Goal: Information Seeking & Learning: Find specific fact

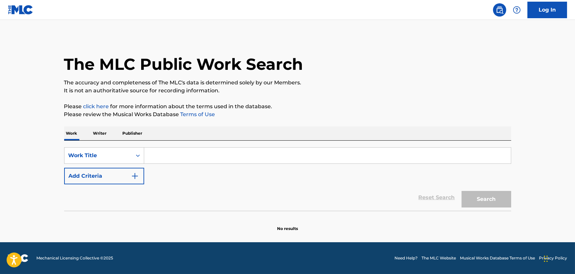
click at [200, 159] on input "Search Form" at bounding box center [327, 156] width 367 height 16
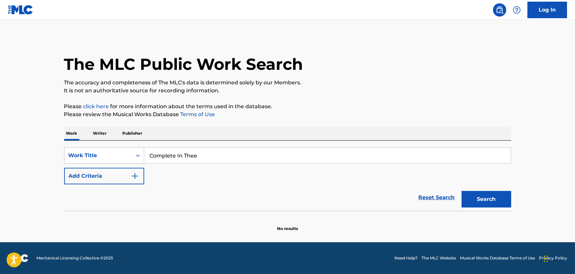
type input "Complete In Thee"
click at [462, 191] on button "Search" at bounding box center [487, 199] width 50 height 17
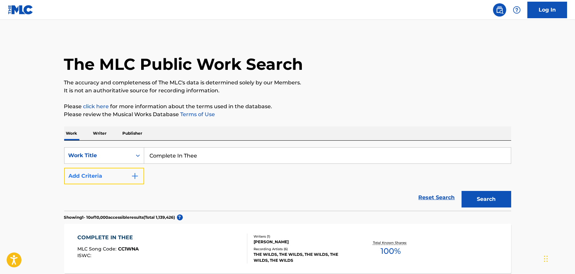
click at [103, 175] on button "Add Criteria" at bounding box center [104, 176] width 80 height 17
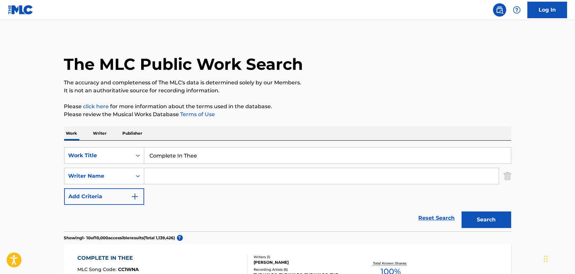
drag, startPoint x: 190, startPoint y: 170, endPoint x: 453, endPoint y: 138, distance: 265.2
click at [190, 170] on input "Search Form" at bounding box center [321, 176] width 355 height 16
type input "[PERSON_NAME]"
click at [462, 211] on button "Search" at bounding box center [487, 219] width 50 height 17
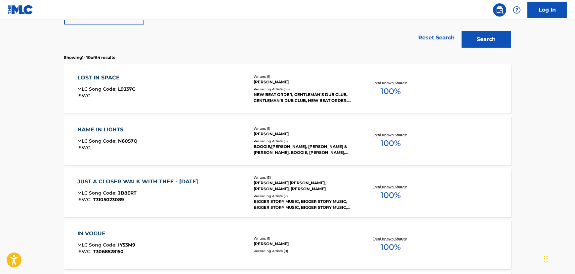
scroll to position [331, 0]
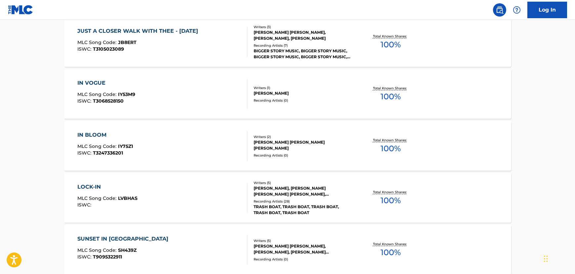
click at [174, 53] on div "JUST A CLOSER WALK WITH THEE - [DATE] MLC Song Code : JB8ERT ISWC : T3105023089" at bounding box center [139, 42] width 124 height 30
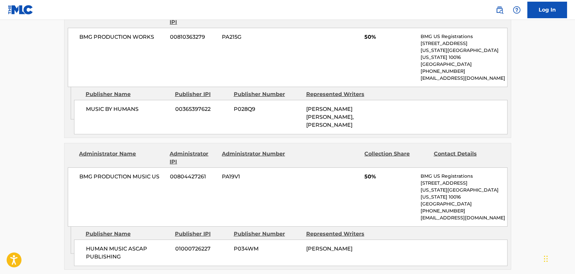
scroll to position [210, 0]
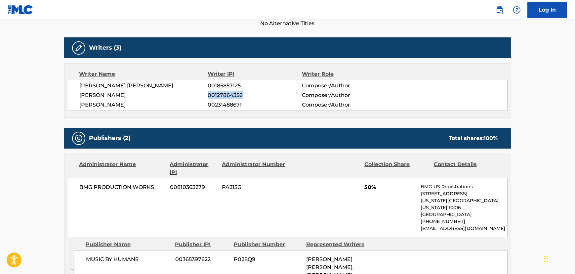
drag, startPoint x: 213, startPoint y: 93, endPoint x: 252, endPoint y: 99, distance: 39.5
click at [252, 99] on div "[PERSON_NAME] [PERSON_NAME] 00185857125 Composer/Author [PERSON_NAME] 001278643…" at bounding box center [288, 95] width 440 height 31
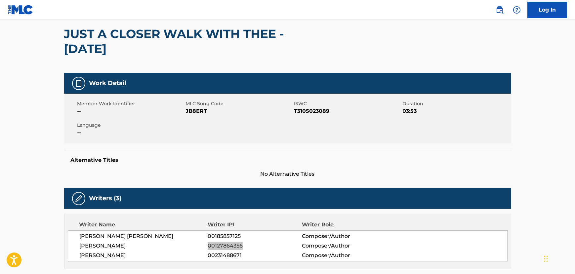
scroll to position [0, 0]
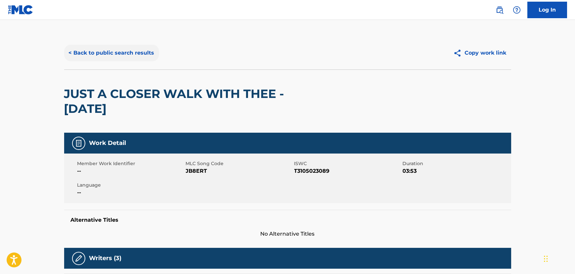
click at [80, 59] on button "< Back to public search results" at bounding box center [111, 53] width 95 height 17
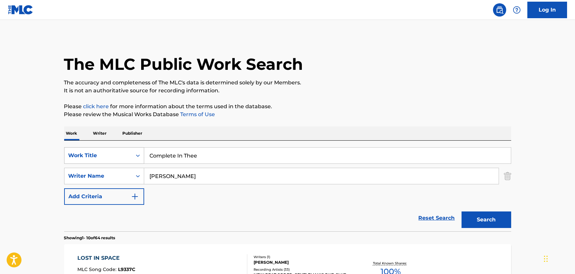
drag, startPoint x: 101, startPoint y: 156, endPoint x: 116, endPoint y: 156, distance: 15.5
paste input "All Our Voices"
click at [162, 157] on input "All Our Voices" at bounding box center [327, 156] width 367 height 16
type input "All Our Voices"
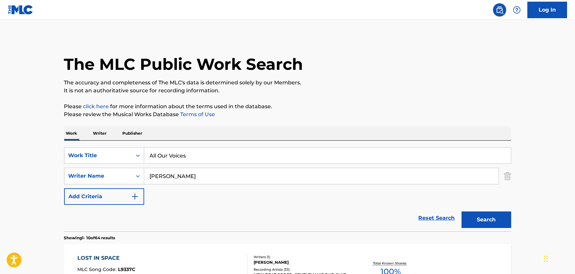
drag, startPoint x: 194, startPoint y: 172, endPoint x: 0, endPoint y: 193, distance: 195.6
type input "[PERSON_NAME]"
click at [462, 211] on button "Search" at bounding box center [487, 219] width 50 height 17
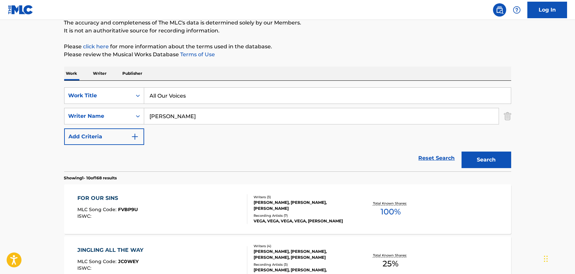
scroll to position [90, 0]
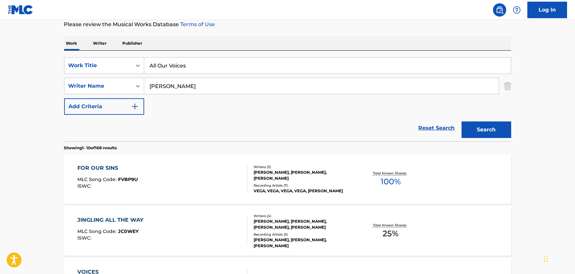
click at [140, 169] on div "FOR OUR SINS MLC Song Code : FVBP9U ISWC :" at bounding box center [162, 179] width 170 height 30
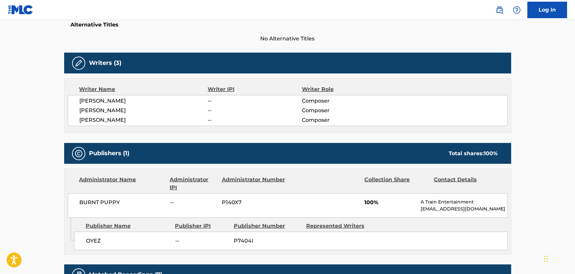
scroll to position [361, 0]
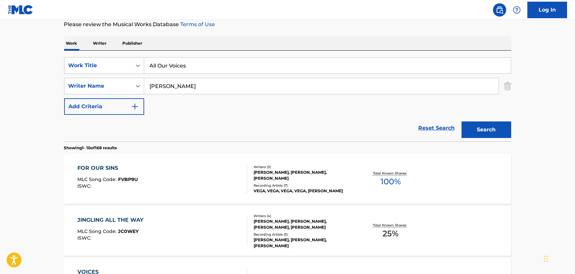
scroll to position [210, 0]
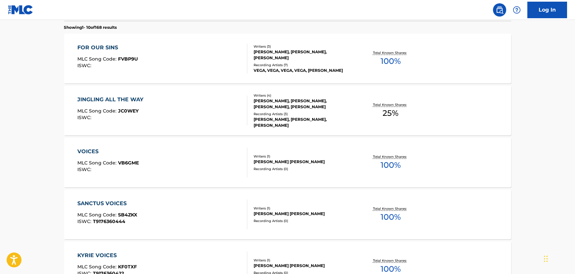
click at [226, 211] on div "SANCTUS VOICES MLC Song Code : SB4ZKX ISWC : T9176360444" at bounding box center [162, 214] width 170 height 30
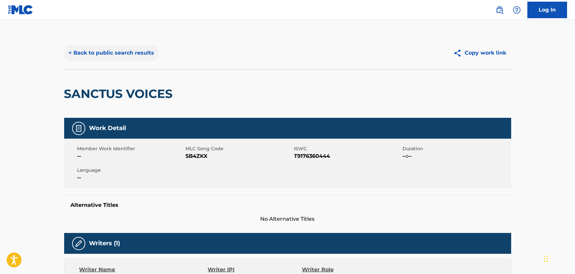
click at [99, 56] on button "< Back to public search results" at bounding box center [111, 53] width 95 height 17
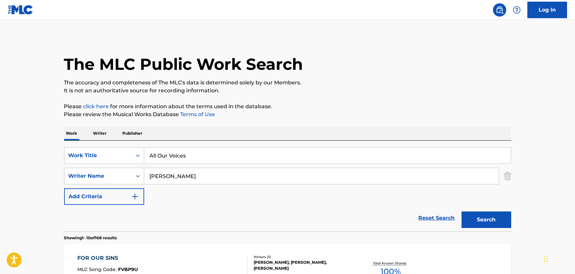
drag, startPoint x: 202, startPoint y: 158, endPoint x: 392, endPoint y: 192, distance: 192.8
paste input "Like A Tree Beside The Water"
type input "Like A Tree Beside The Waters"
click at [208, 178] on input "[PERSON_NAME]" at bounding box center [321, 176] width 355 height 16
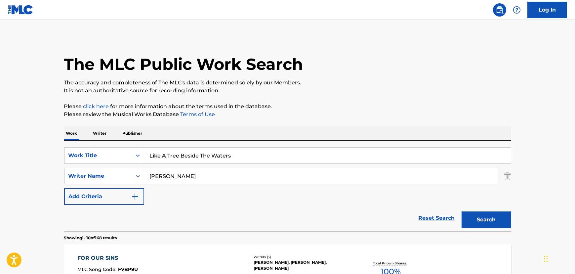
drag, startPoint x: 206, startPoint y: 176, endPoint x: 190, endPoint y: 137, distance: 42.3
click at [476, 218] on button "Search" at bounding box center [487, 219] width 50 height 17
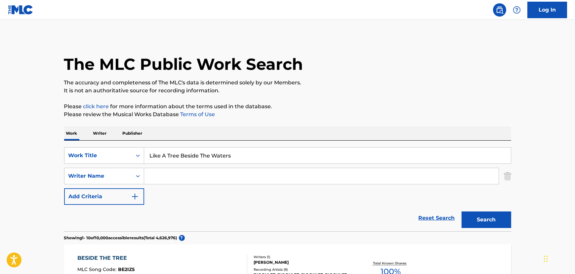
scroll to position [90, 0]
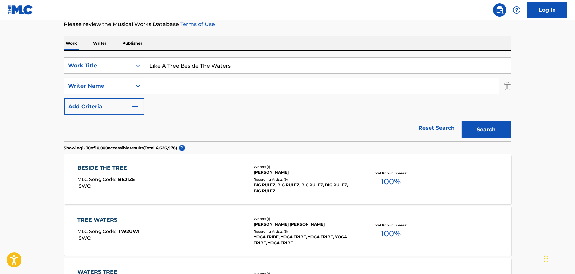
click at [169, 89] on input "Search Form" at bounding box center [321, 86] width 355 height 16
type input "[PERSON_NAME]"
click at [476, 124] on button "Search" at bounding box center [487, 129] width 50 height 17
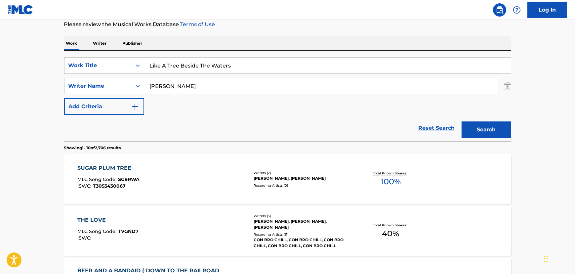
drag, startPoint x: 166, startPoint y: 64, endPoint x: 7, endPoint y: 17, distance: 165.8
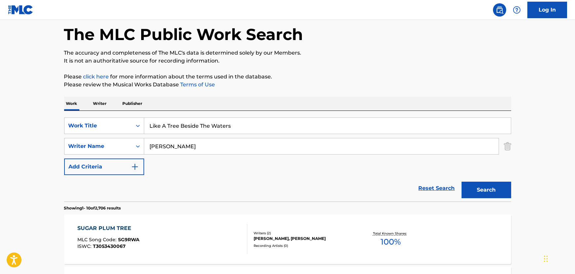
scroll to position [0, 0]
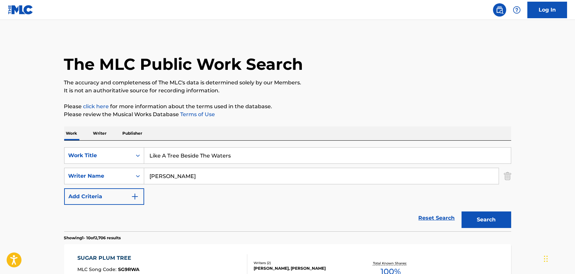
click at [212, 176] on input "[PERSON_NAME]" at bounding box center [321, 176] width 355 height 16
drag, startPoint x: 245, startPoint y: 153, endPoint x: 0, endPoint y: 20, distance: 279.6
